Goal: Use online tool/utility: Utilize a website feature to perform a specific function

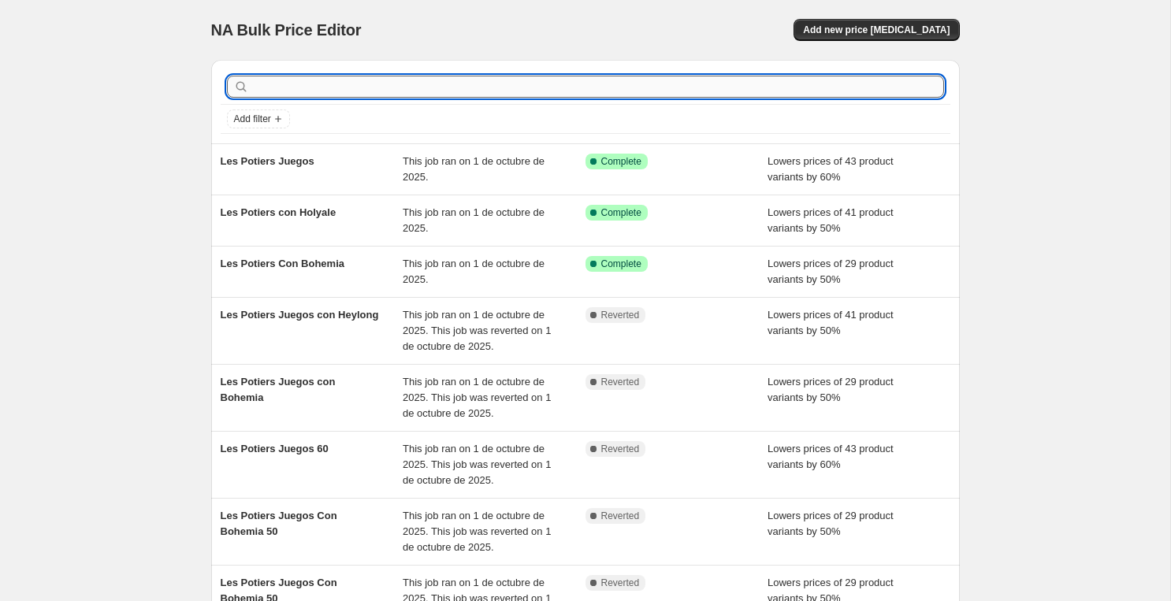
click at [406, 81] on input "text" at bounding box center [598, 87] width 692 height 22
type input "IMPOER"
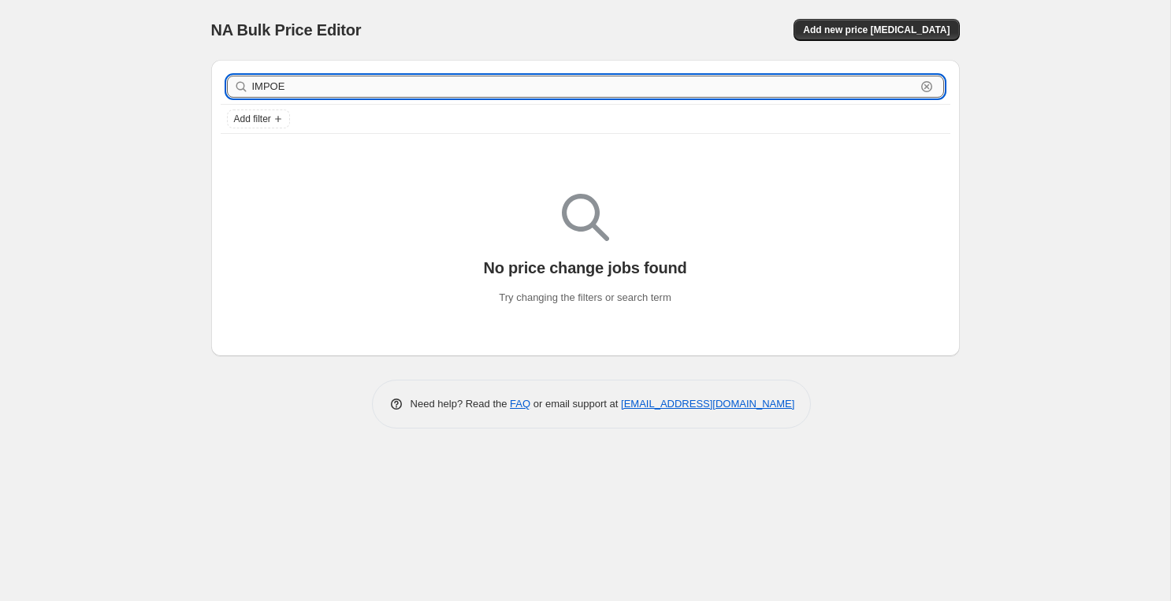
click at [399, 84] on input "IMPOE" at bounding box center [584, 87] width 664 height 22
type input "IMPORTADO FERNA"
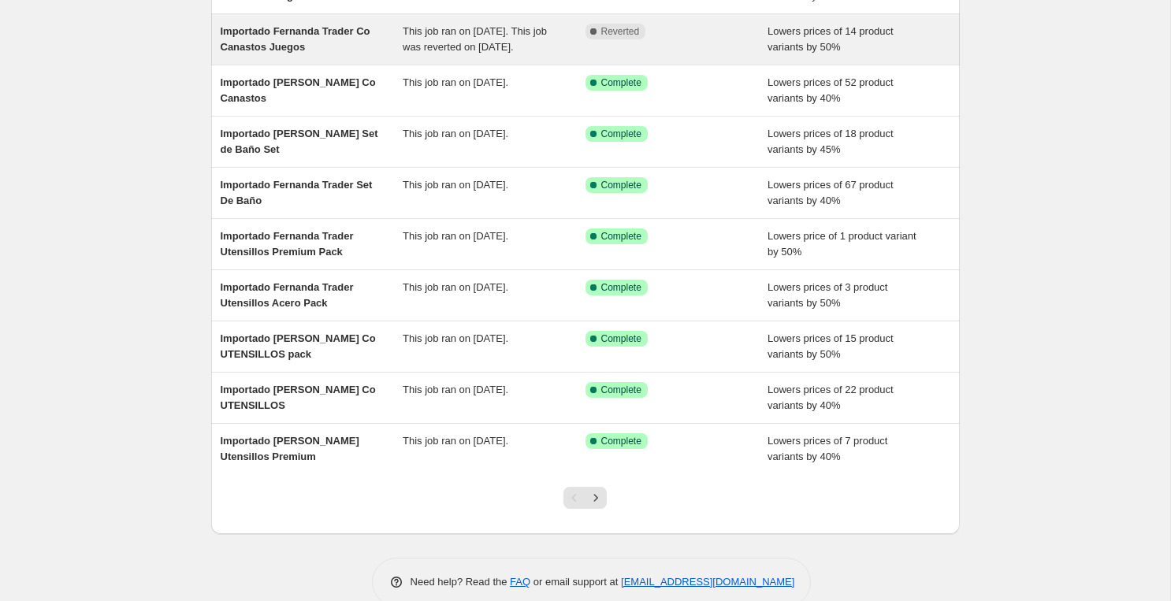
scroll to position [226, 0]
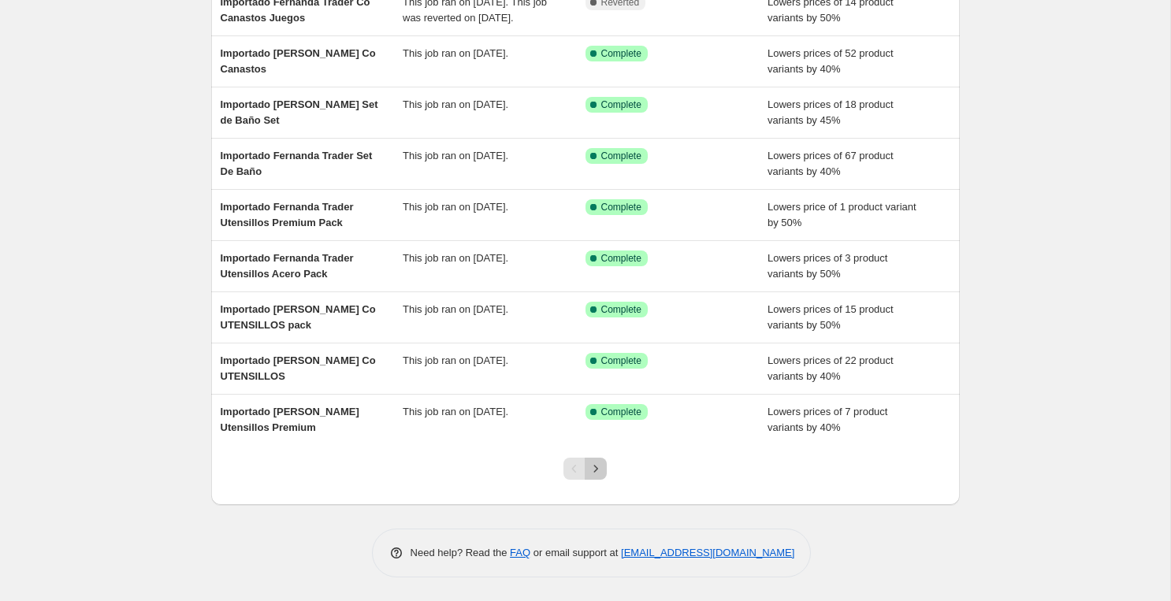
click at [601, 468] on icon "Next" at bounding box center [596, 469] width 16 height 16
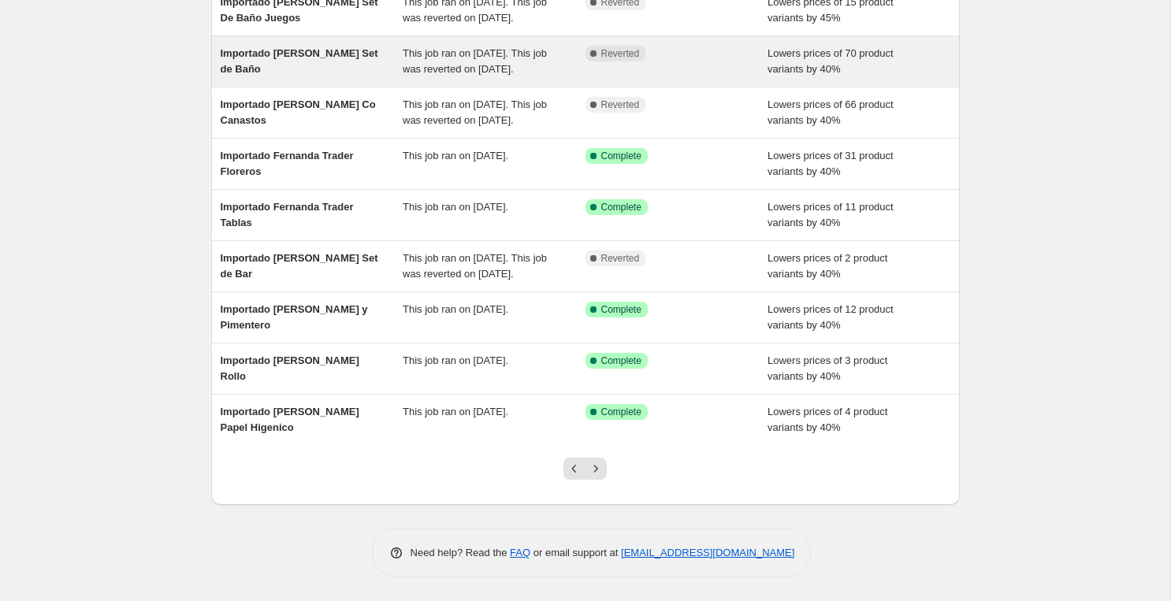
scroll to position [273, 0]
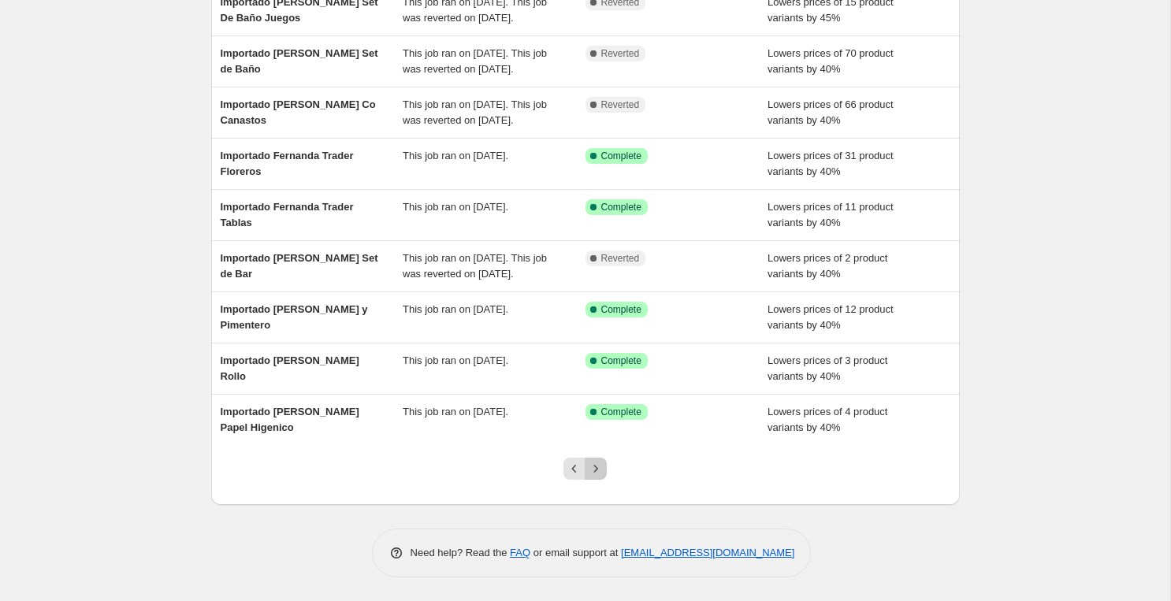
click at [598, 466] on icon "Next" at bounding box center [596, 469] width 16 height 16
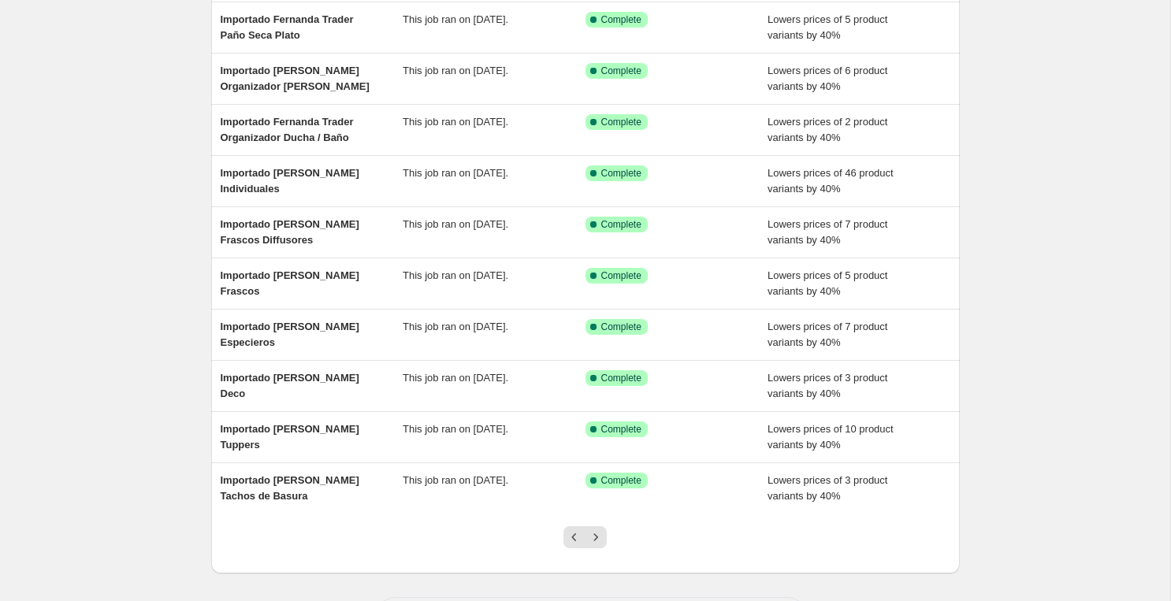
scroll to position [143, 0]
click at [600, 539] on icon "Next" at bounding box center [596, 537] width 16 height 16
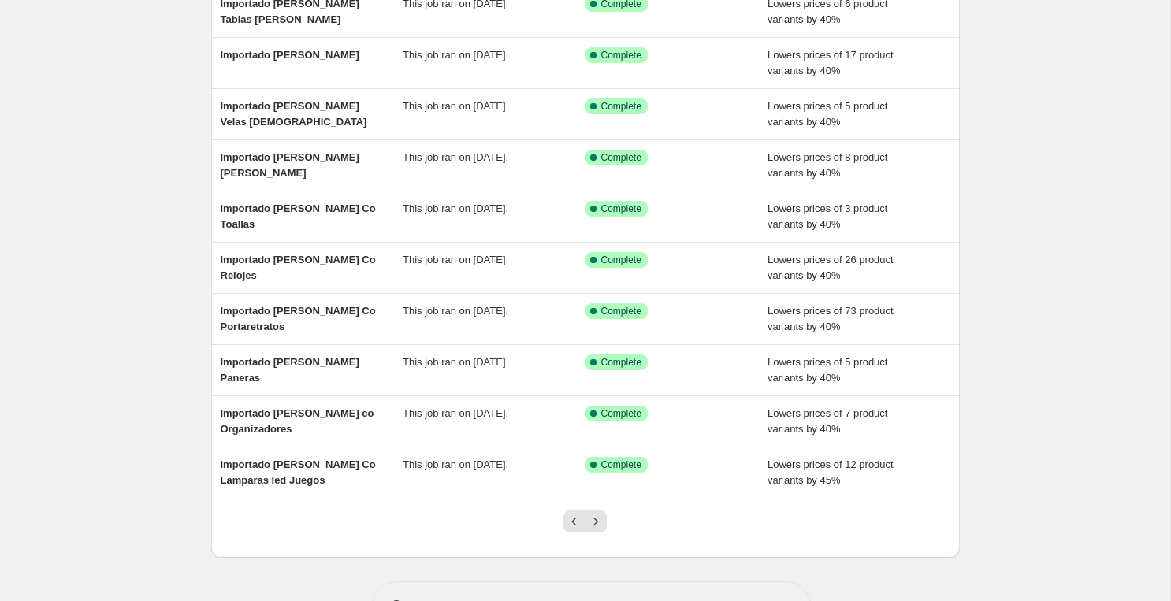
scroll to position [160, 0]
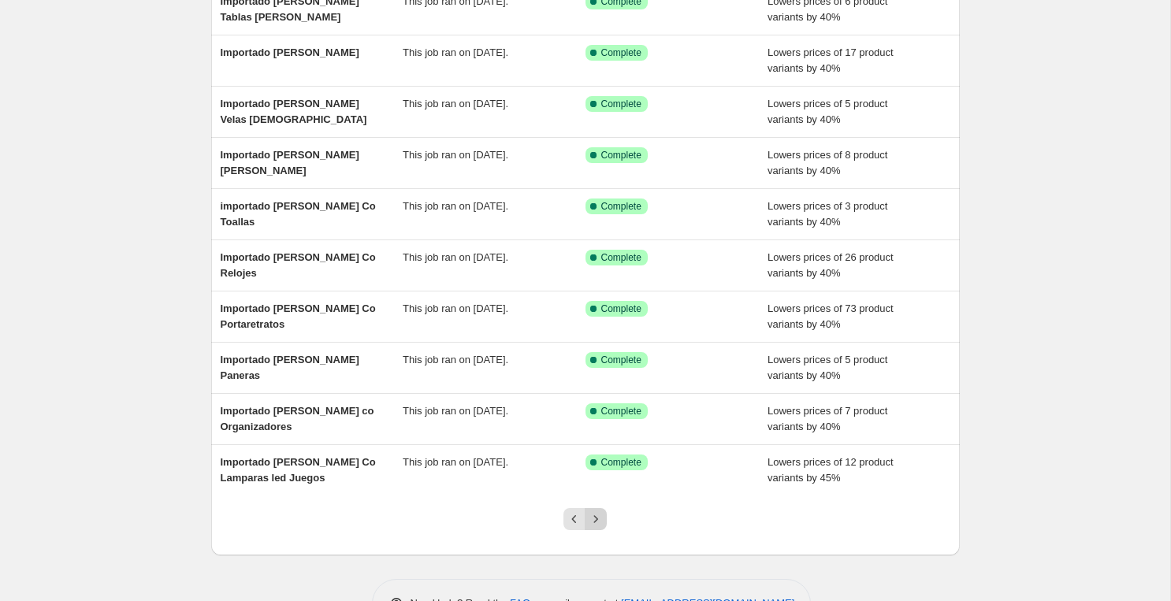
click at [601, 514] on icon "Next" at bounding box center [596, 520] width 16 height 16
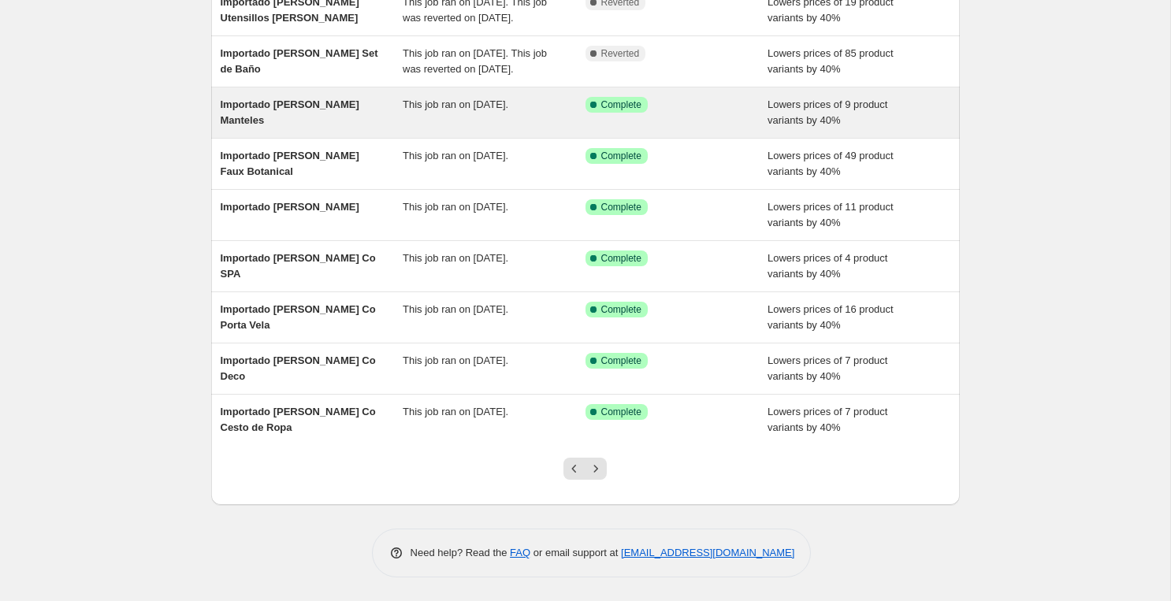
scroll to position [258, 0]
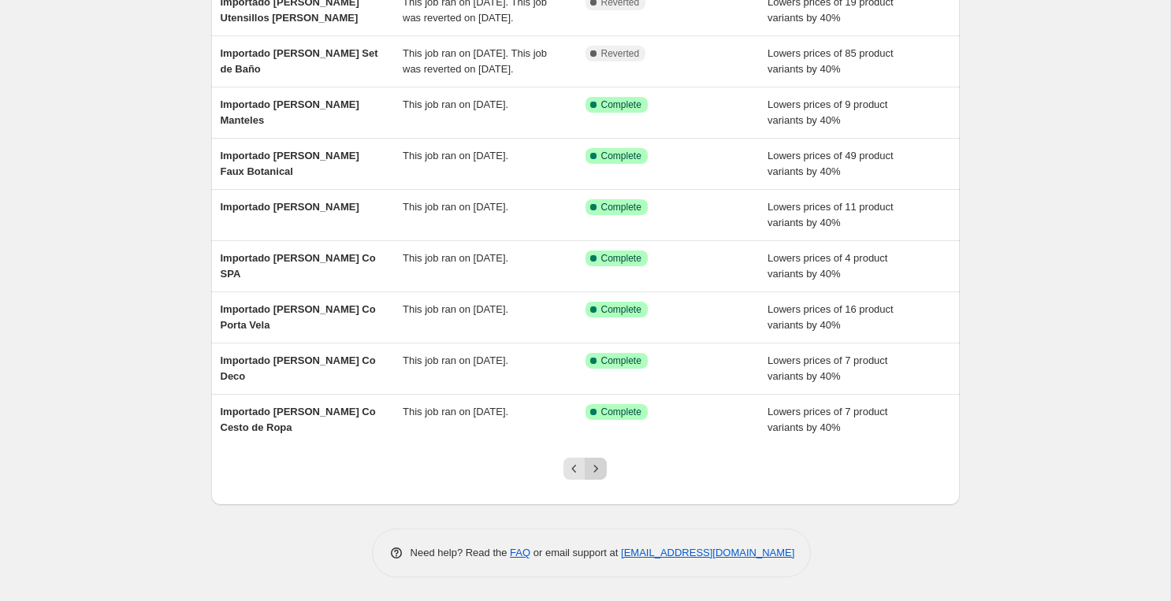
click at [594, 463] on icon "Next" at bounding box center [596, 469] width 16 height 16
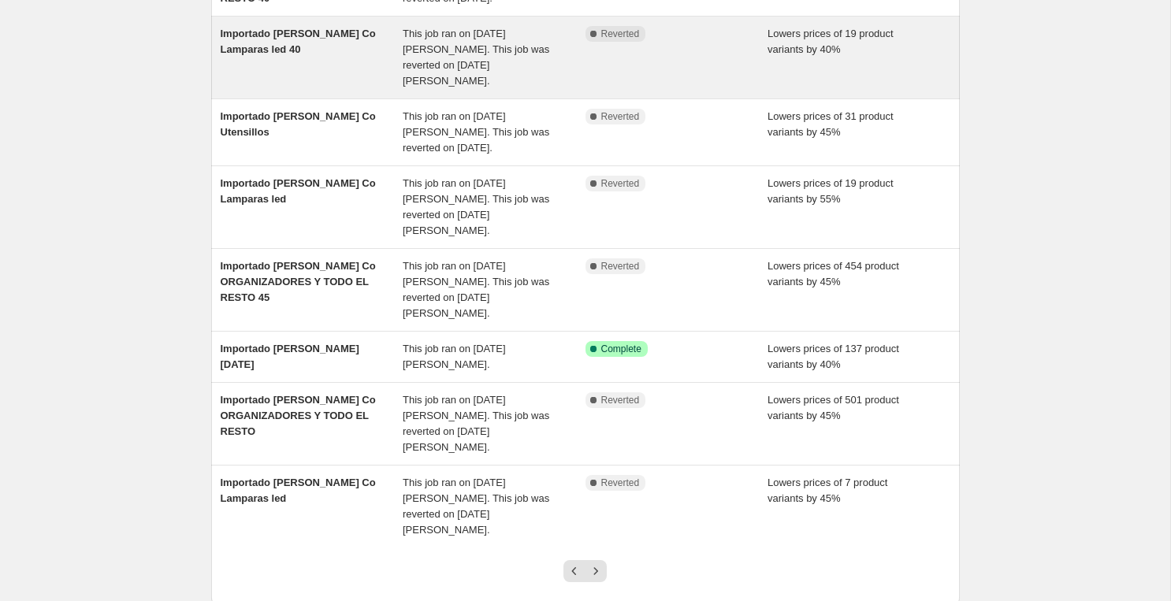
scroll to position [337, 0]
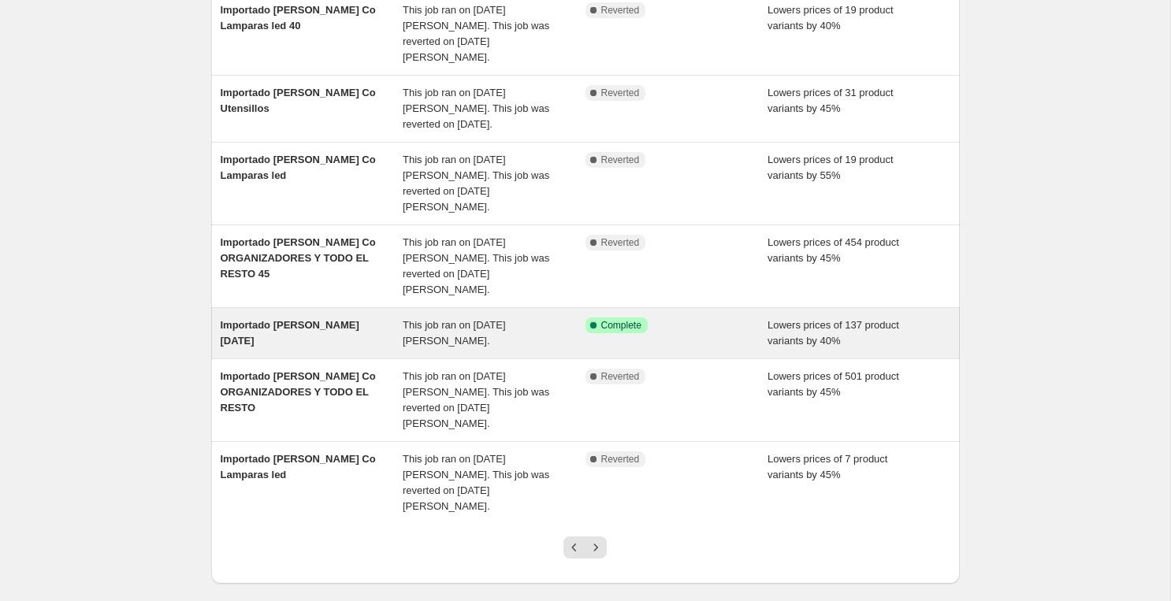
click at [354, 319] on span "Importado Fernanda Trader Navidad" at bounding box center [290, 333] width 139 height 28
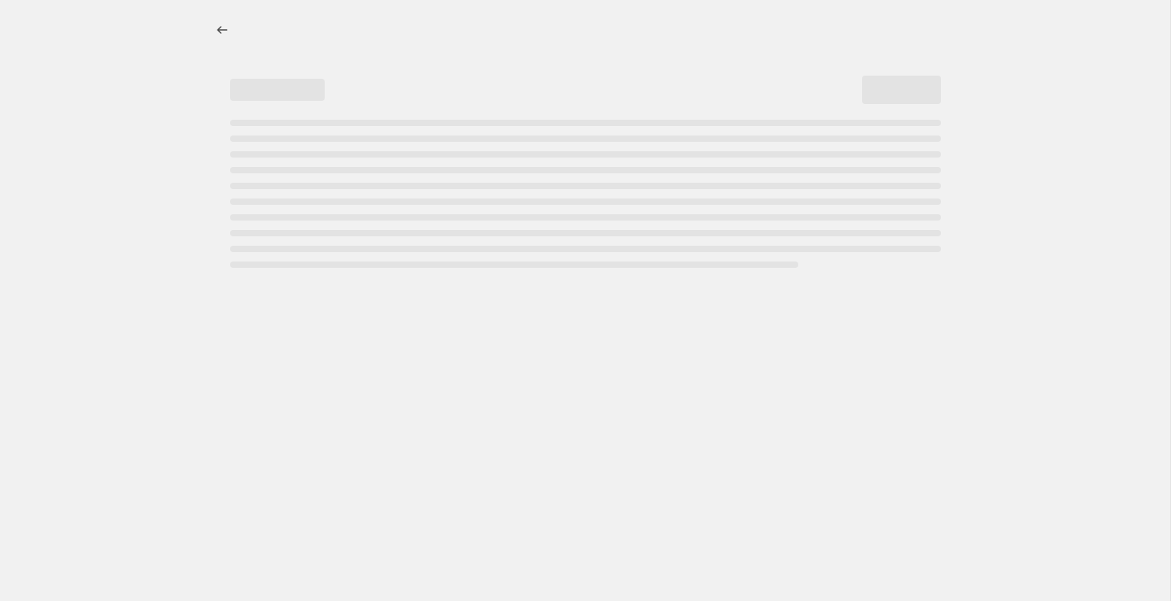
select select "percentage"
select select "vendor"
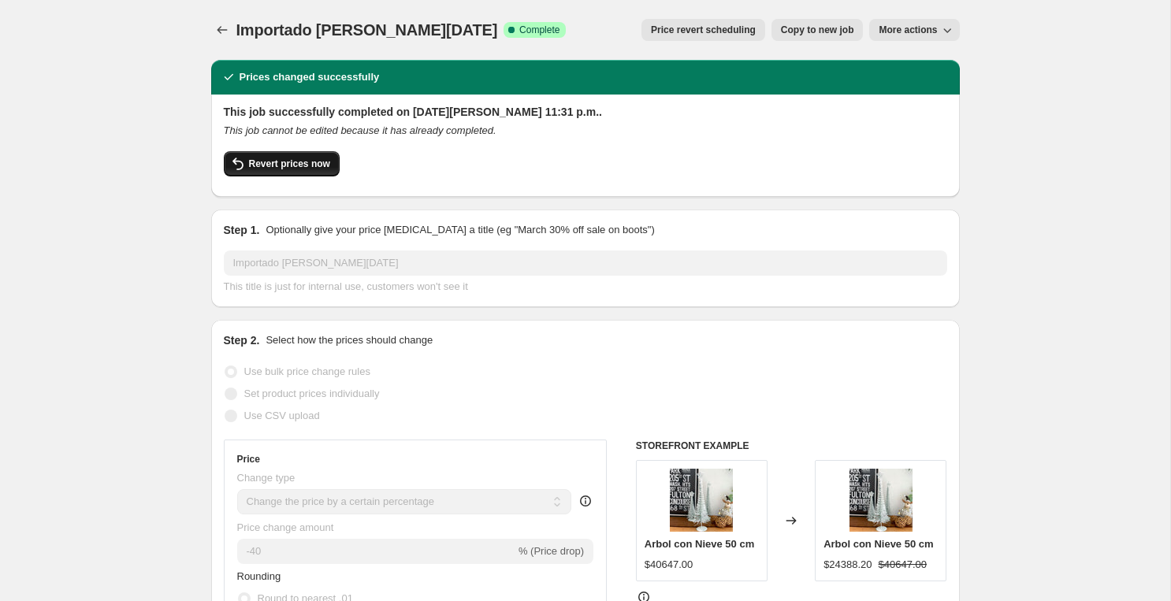
click at [303, 168] on span "Revert prices now" at bounding box center [289, 164] width 81 height 13
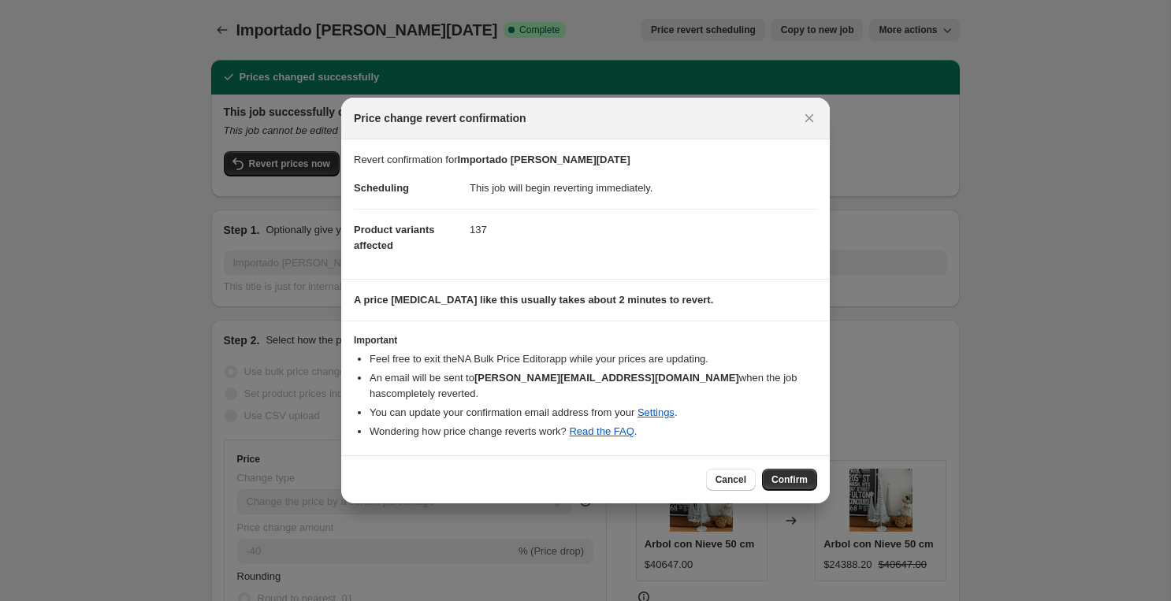
click at [783, 476] on span "Confirm" at bounding box center [790, 480] width 36 height 13
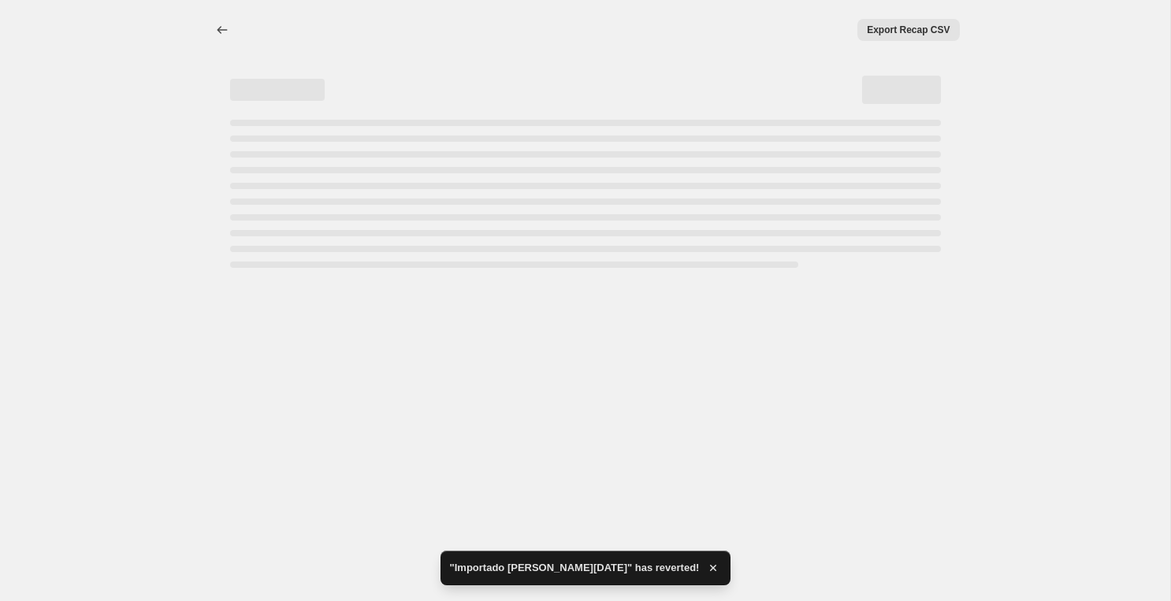
select select "percentage"
select select "vendor"
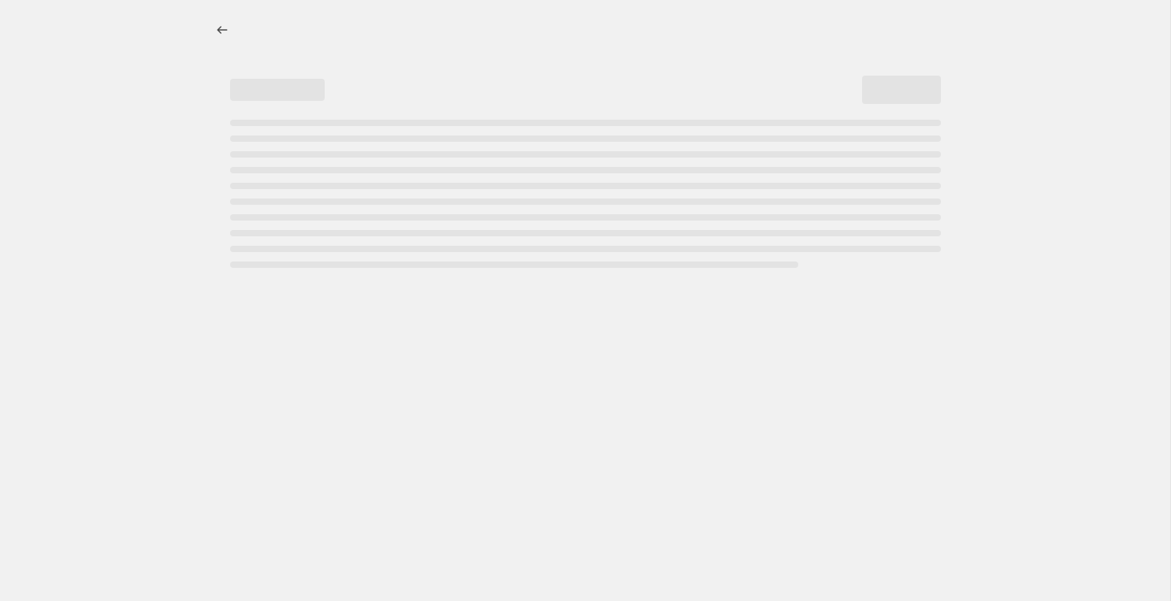
select select "percentage"
select select "vendor"
